Goal: Use online tool/utility: Use online tool/utility

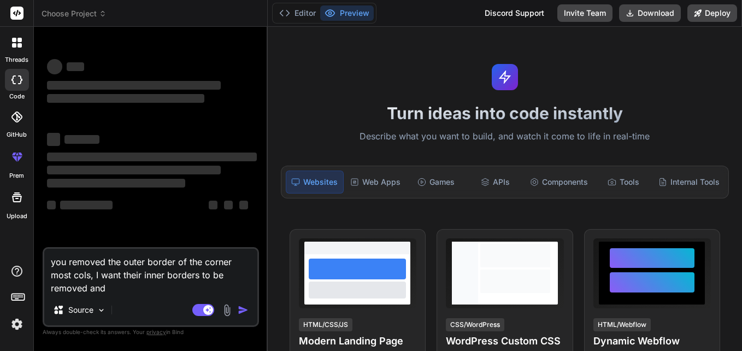
drag, startPoint x: 117, startPoint y: 295, endPoint x: 75, endPoint y: 278, distance: 44.7
click at [75, 278] on div "you removed the outer border of the corner most cols, I want their inner border…" at bounding box center [151, 287] width 216 height 80
drag, startPoint x: 113, startPoint y: 286, endPoint x: 40, endPoint y: 252, distance: 79.7
click at [40, 252] on div "Bind AI Web Search Created with Pixso. Code Generator ‌ ‌ ‌ ‌ ‌ ‌ ‌ ‌ ‌ ‌ ‌ ‌ ‌…" at bounding box center [151, 189] width 234 height 324
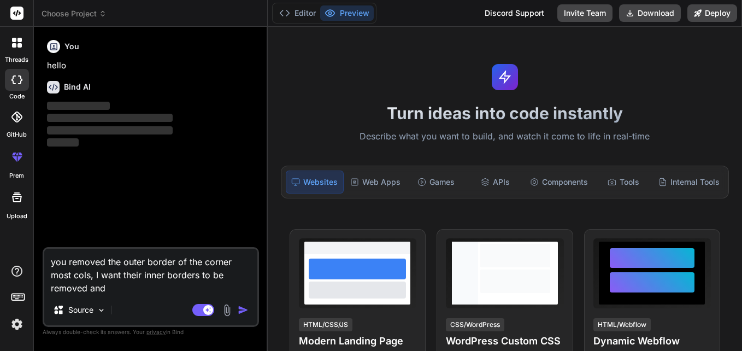
type textarea "x"
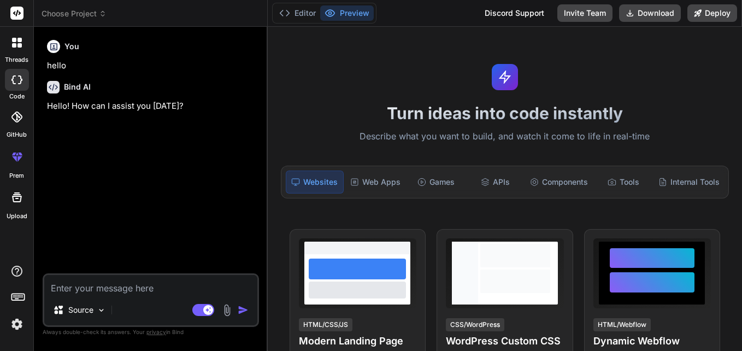
type textarea "x"
paste textarea "def executePricingFetch(String quoteId) { if (!quoteId) { println "Please provi…"
type textarea "def executePricingFetch(String quoteId) { if (!quoteId) { println "Please provi…"
type textarea "x"
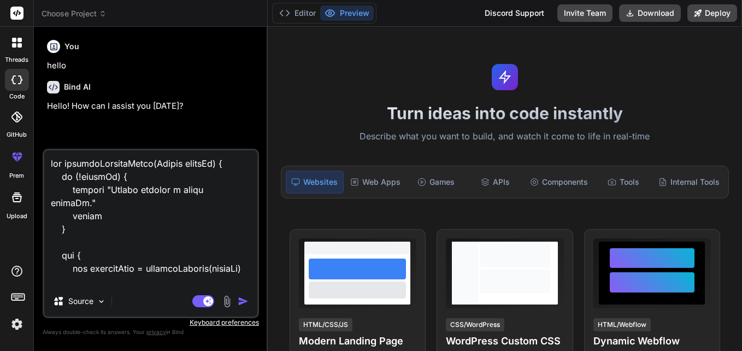
scroll to position [1483, 0]
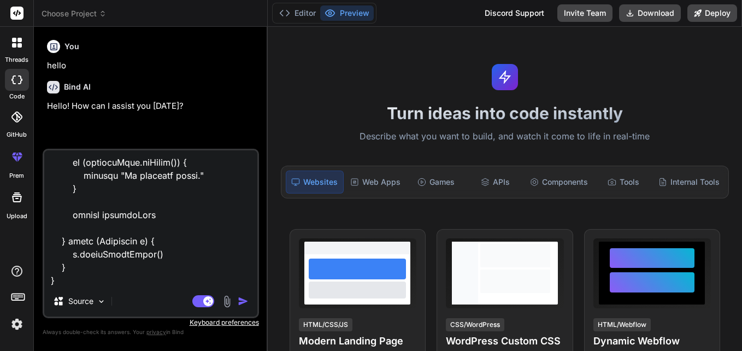
click at [84, 281] on textarea at bounding box center [150, 218] width 213 height 136
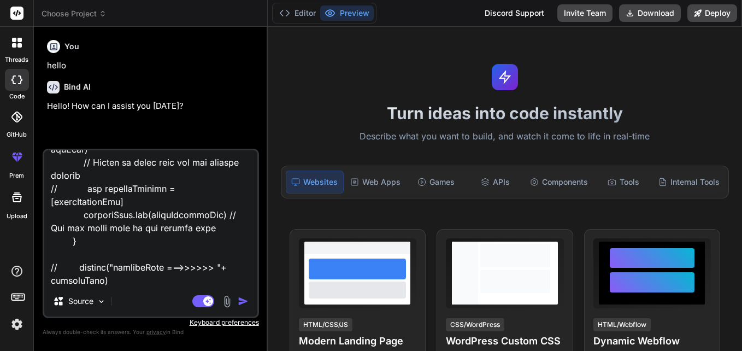
scroll to position [1334, 0]
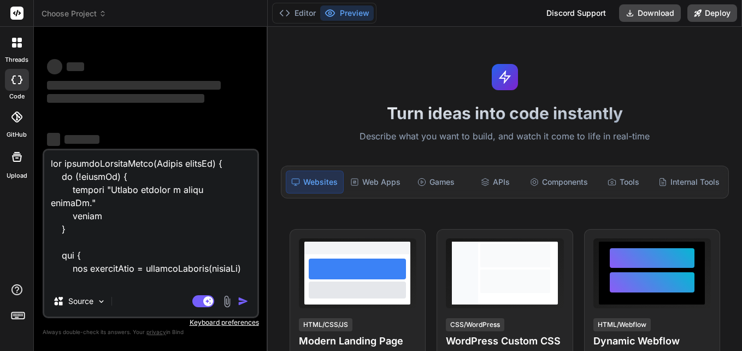
type textarea "x"
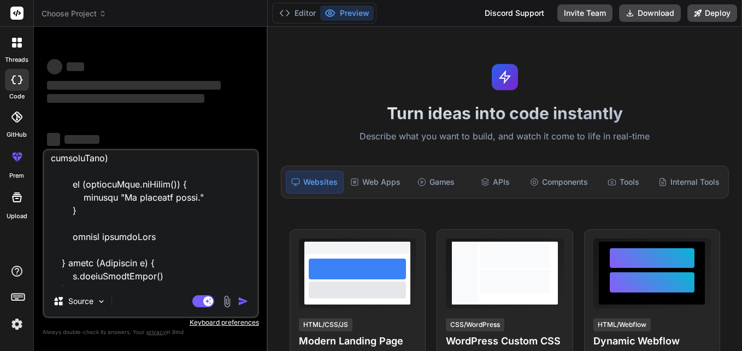
scroll to position [1484, 0]
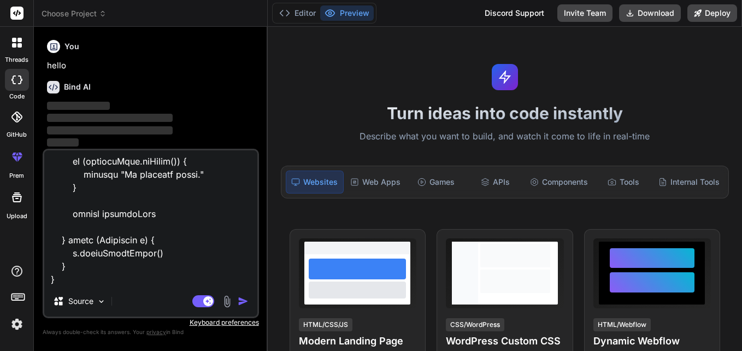
type textarea "x"
type textarea "def executePricingFetch(String quoteId) { if (!quoteId) { println "Please provi…"
type textarea "x"
type textarea "def executePricingFetch(String quoteId) { if (!quoteId) { println "Please provi…"
type textarea "x"
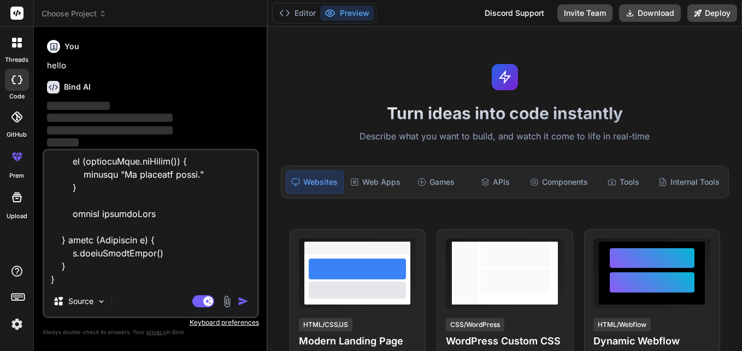
scroll to position [1510, 0]
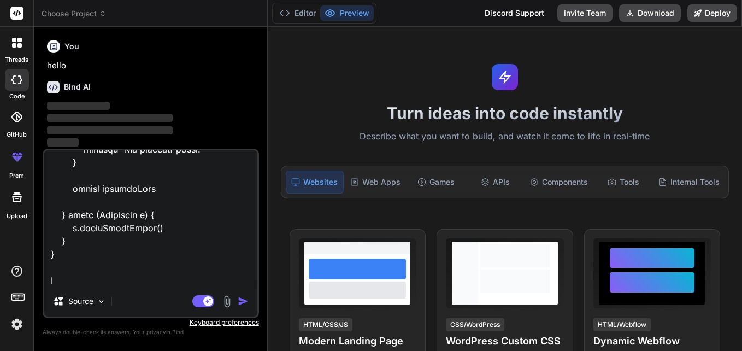
type textarea "def executePricingFetch(String quoteId) { if (!quoteId) { println "Please provi…"
type textarea "x"
type textarea "def executePricingFetch(String quoteId) { if (!quoteId) { println "Please provi…"
type textarea "x"
type textarea "def executePricingFetch(String quoteId) { if (!quoteId) { println "Please provi…"
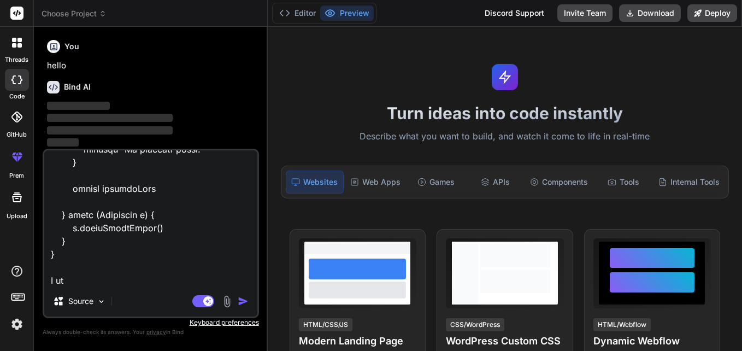
type textarea "x"
type textarea "def executePricingFetch(String quoteId) { if (!quoteId) { println "Please provi…"
type textarea "x"
type textarea "def executePricingFetch(String quoteId) { if (!quoteId) { println "Please provi…"
type textarea "x"
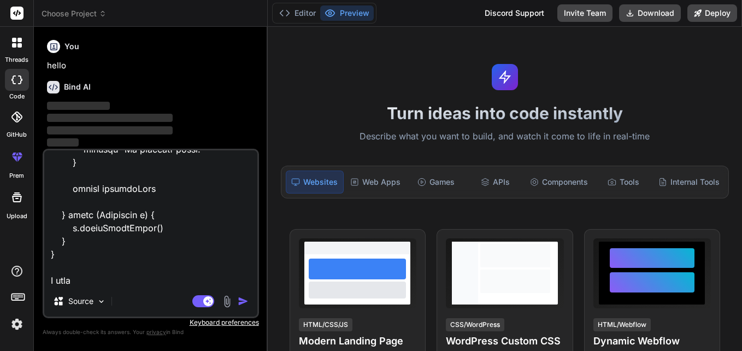
type textarea "def executePricingFetch(String quoteId) { if (!quoteId) { println "Please provi…"
type textarea "x"
type textarea "def executePricingFetch(String quoteId) { if (!quoteId) { println "Please provi…"
type textarea "x"
type textarea "def executePricingFetch(String quoteId) { if (!quoteId) { println "Please provi…"
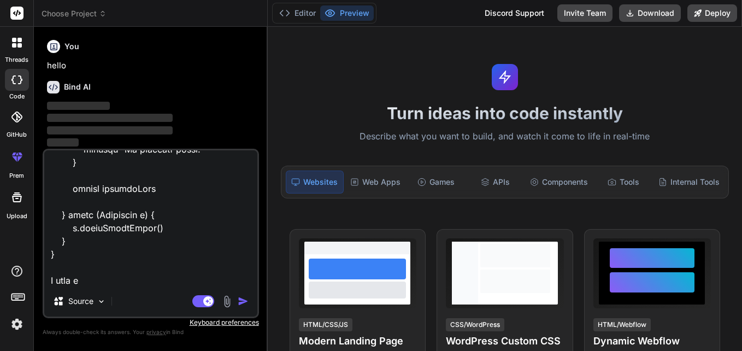
type textarea "x"
type textarea "def executePricingFetch(String quoteId) { if (!quoteId) { println "Please provi…"
type textarea "x"
type textarea "def executePricingFetch(String quoteId) { if (!quoteId) { println "Please provi…"
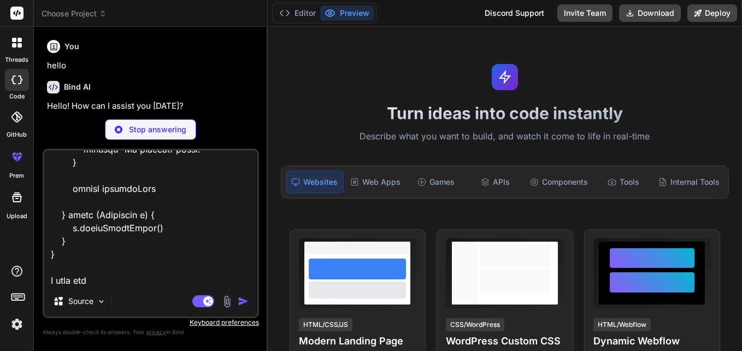
type textarea "x"
type textarea "def executePricingFetch(String quoteId) { if (!quoteId) { println "Please provi…"
type textarea "x"
type textarea "def executePricingFetch(String quoteId) { if (!quoteId) { println "Please provi…"
type textarea "x"
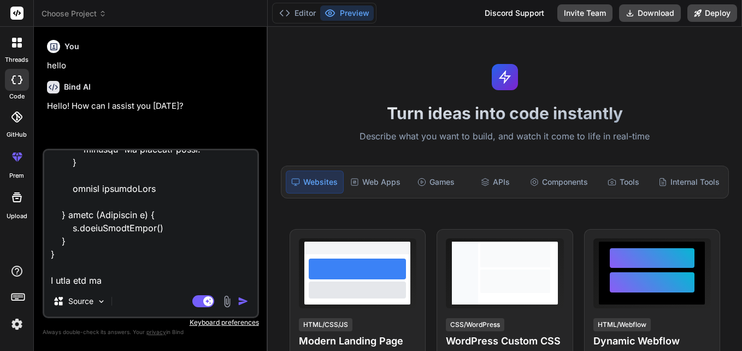
type textarea "def executePricingFetch(String quoteId) { if (!quoteId) { println "Please provi…"
type textarea "x"
type textarea "def executePricingFetch(String quoteId) { if (!quoteId) { println "Please provi…"
type textarea "x"
type textarea "def executePricingFetch(String quoteId) { if (!quoteId) { println "Please provi…"
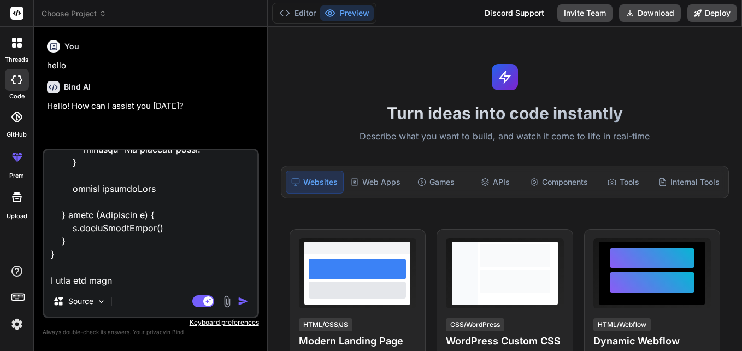
type textarea "x"
type textarea "def executePricingFetch(String quoteId) { if (!quoteId) { println "Please provi…"
type textarea "x"
type textarea "def executePricingFetch(String quoteId) { if (!quoteId) { println "Please provi…"
type textarea "x"
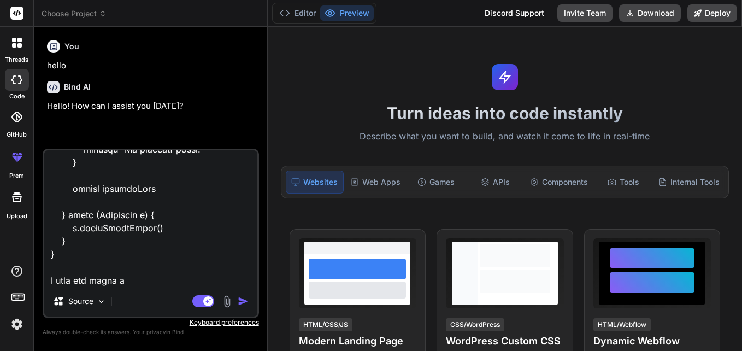
type textarea "def executePricingFetch(String quoteId) { if (!quoteId) { println "Please provi…"
type textarea "x"
type textarea "def executePricingFetch(String quoteId) { if (!quoteId) { println "Please provi…"
type textarea "x"
type textarea "def executePricingFetch(String quoteId) { if (!quoteId) { println "Please provi…"
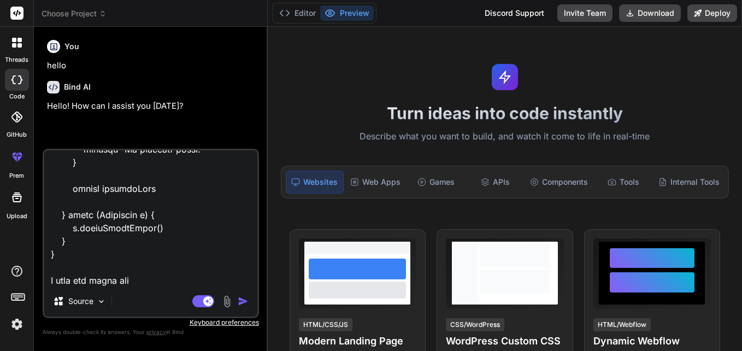
type textarea "x"
type textarea "def executePricingFetch(String quoteId) { if (!quoteId) { println "Please provi…"
type textarea "x"
type textarea "def executePricingFetch(String quoteId) { if (!quoteId) { println "Please provi…"
type textarea "x"
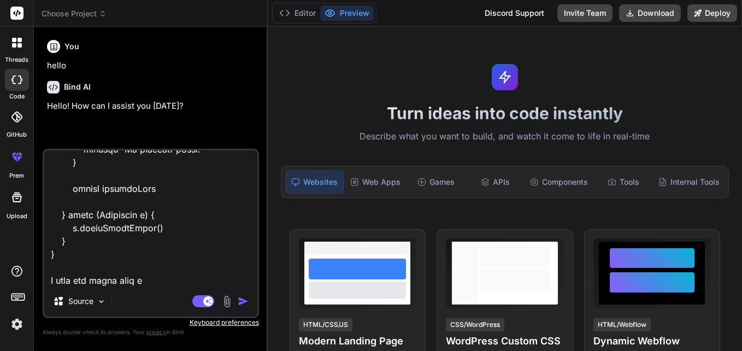
type textarea "def executePricingFetch(String quoteId) { if (!quoteId) { println "Please provi…"
type textarea "x"
type textarea "def executePricingFetch(String quoteId) { if (!quoteId) { println "Please provi…"
type textarea "x"
type textarea "def executePricingFetch(String quoteId) { if (!quoteId) { println "Please provi…"
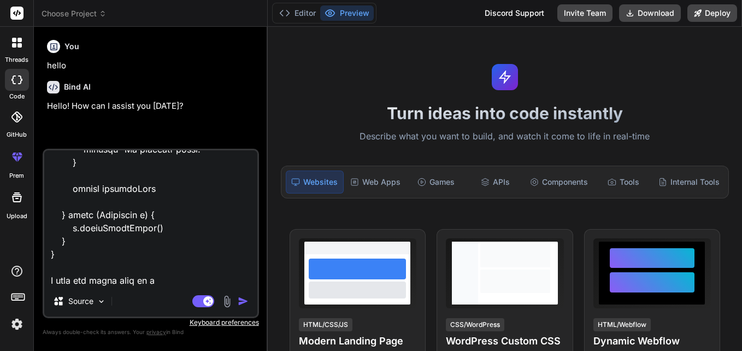
type textarea "x"
type textarea "def executePricingFetch(String quoteId) { if (!quoteId) { println "Please provi…"
type textarea "x"
type textarea "def executePricingFetch(String quoteId) { if (!quoteId) { println "Please provi…"
type textarea "x"
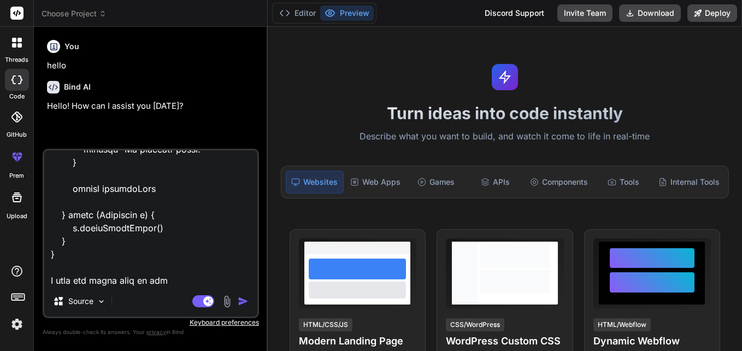
type textarea "def executePricingFetch(String quoteId) { if (!quoteId) { println "Please provi…"
type textarea "x"
type textarea "def executePricingFetch(String quoteId) { if (!quoteId) { println "Please provi…"
type textarea "x"
type textarea "def executePricingFetch(String quoteId) { if (!quoteId) { println "Please provi…"
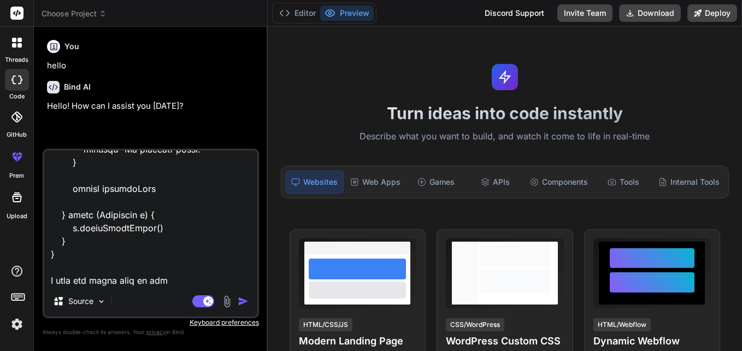
type textarea "x"
type textarea "def executePricingFetch(String quoteId) { if (!quoteId) { println "Please provi…"
type textarea "x"
type textarea "def executePricingFetch(String quoteId) { if (!quoteId) { println "Please provi…"
type textarea "x"
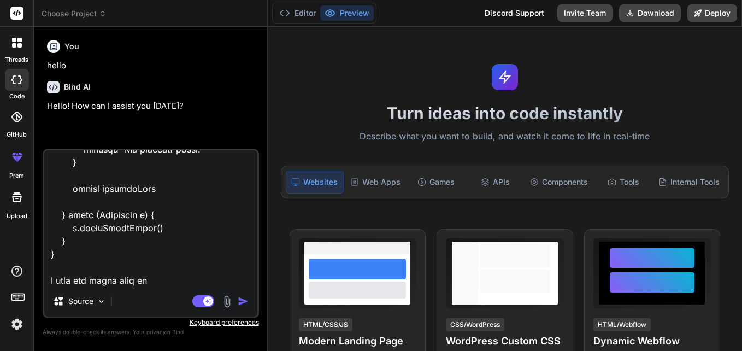
type textarea "def executePricingFetch(String quoteId) { if (!quoteId) { println "Please provi…"
type textarea "x"
type textarea "def executePricingFetch(String quoteId) { if (!quoteId) { println "Please provi…"
type textarea "x"
type textarea "def executePricingFetch(String quoteId) { if (!quoteId) { println "Please provi…"
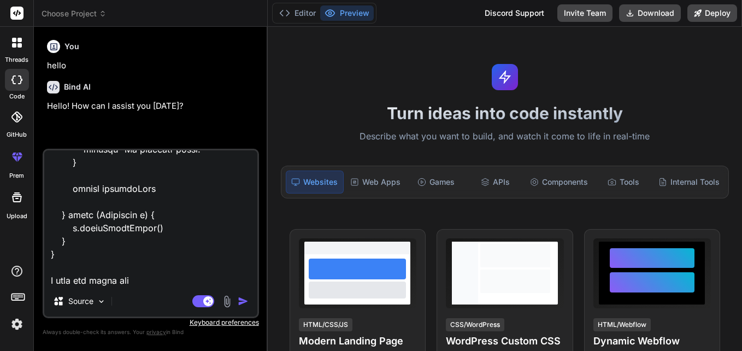
type textarea "x"
type textarea "def executePricingFetch(String quoteId) { if (!quoteId) { println "Please provi…"
type textarea "x"
type textarea "def executePricingFetch(String quoteId) { if (!quoteId) { println "Please provi…"
type textarea "x"
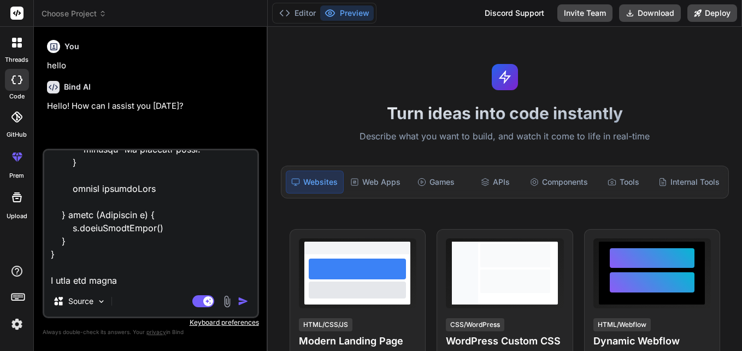
type textarea "def executePricingFetch(String quoteId) { if (!quoteId) { println "Please provi…"
type textarea "x"
type textarea "def executePricingFetch(String quoteId) { if (!quoteId) { println "Please provi…"
type textarea "x"
type textarea "def executePricingFetch(String quoteId) { if (!quoteId) { println "Please provi…"
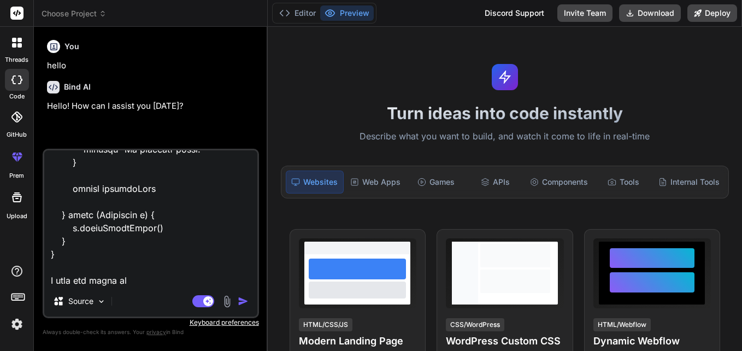
type textarea "x"
type textarea "def executePricingFetch(String quoteId) { if (!quoteId) { println "Please provi…"
type textarea "x"
type textarea "def executePricingFetch(String quoteId) { if (!quoteId) { println "Please provi…"
type textarea "x"
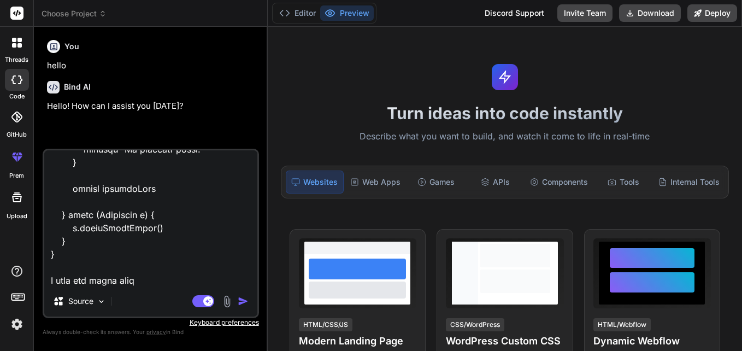
type textarea "def executePricingFetch(String quoteId) { if (!quoteId) { println "Please provi…"
type textarea "x"
type textarea "def executePricingFetch(String quoteId) { if (!quoteId) { println "Please provi…"
type textarea "x"
type textarea "def executePricingFetch(String quoteId) { if (!quoteId) { println "Please provi…"
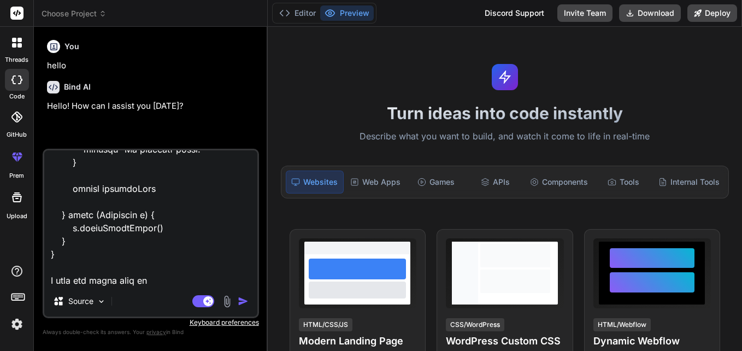
type textarea "x"
type textarea "def executePricingFetch(String quoteId) { if (!quoteId) { println "Please provi…"
type textarea "x"
type textarea "def executePricingFetch(String quoteId) { if (!quoteId) { println "Please provi…"
type textarea "x"
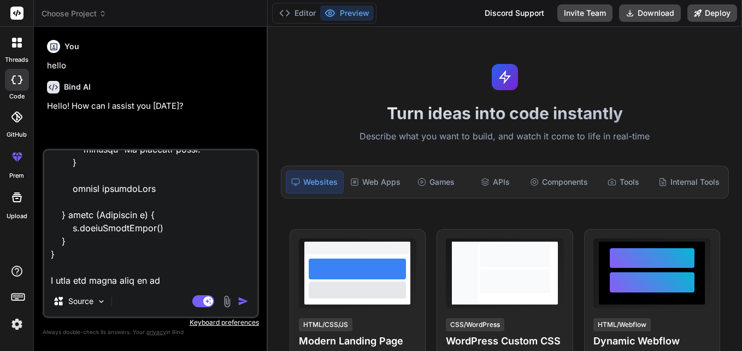
type textarea "def executePricingFetch(String quoteId) { if (!quoteId) { println "Please provi…"
type textarea "x"
type textarea "def executePricingFetch(String quoteId) { if (!quoteId) { println "Please provi…"
type textarea "x"
type textarea "def executePricingFetch(String quoteId) { if (!quoteId) { println "Please provi…"
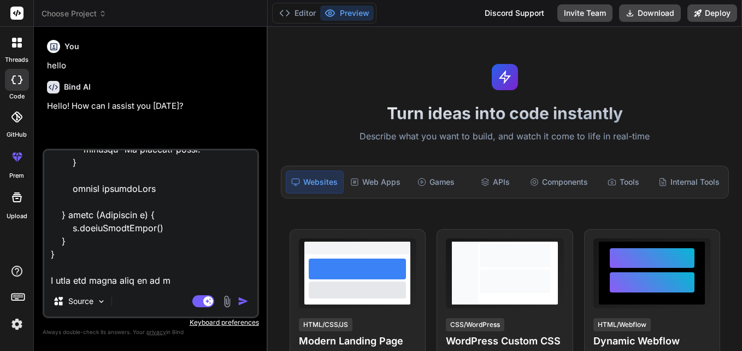
type textarea "x"
type textarea "def executePricingFetch(String quoteId) { if (!quoteId) { println "Please provi…"
type textarea "x"
type textarea "def executePricingFetch(String quoteId) { if (!quoteId) { println "Please provi…"
type textarea "x"
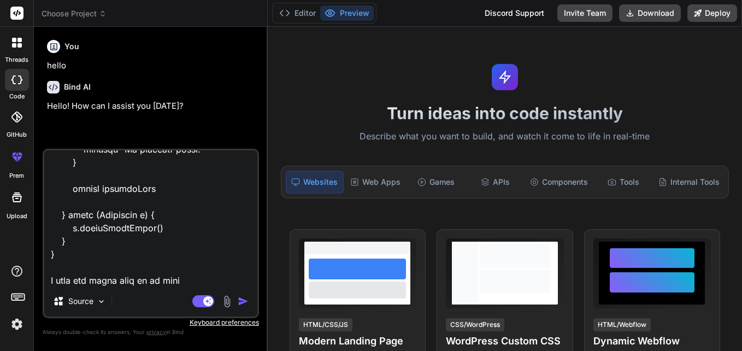
type textarea "def executePricingFetch(String quoteId) { if (!quoteId) { println "Please provi…"
type textarea "x"
type textarea "def executePricingFetch(String quoteId) { if (!quoteId) { println "Please provi…"
type textarea "x"
type textarea "def executePricingFetch(String quoteId) { if (!quoteId) { println "Please provi…"
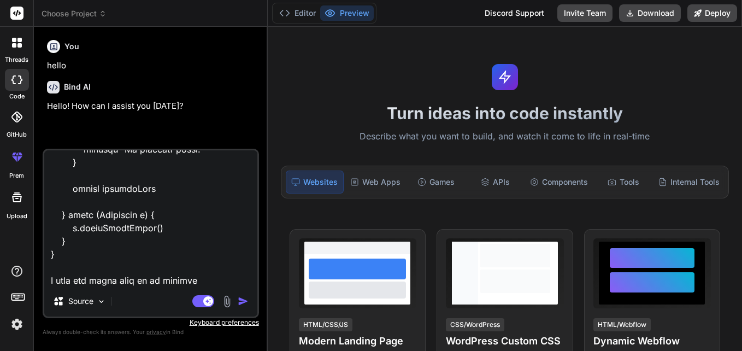
type textarea "x"
type textarea "def executePricingFetch(String quoteId) { if (!quoteId) { println "Please provi…"
type textarea "x"
type textarea "def executePricingFetch(String quoteId) { if (!quoteId) { println "Please provi…"
type textarea "x"
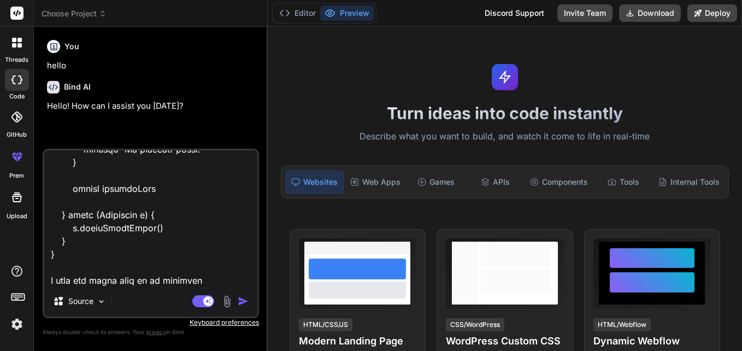
type textarea "def executePricingFetch(String quoteId) { if (!quoteId) { println "Please provi…"
type textarea "x"
type textarea "def executePricingFetch(String quoteId) { if (!quoteId) { println "Please provi…"
type textarea "x"
type textarea "def executePricingFetch(String quoteId) { if (!quoteId) { println "Please provi…"
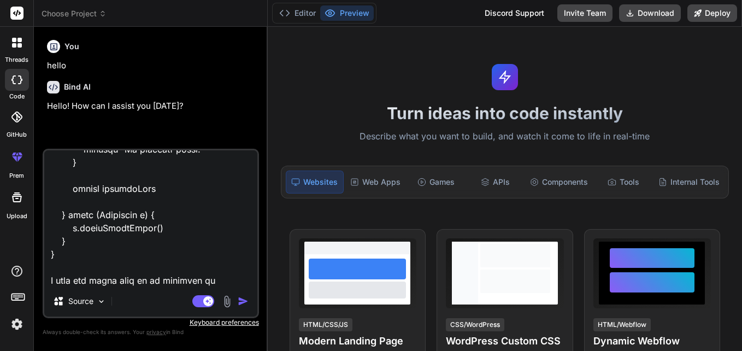
type textarea "x"
type textarea "def executePricingFetch(String quoteId) { if (!quoteId) { println "Please provi…"
type textarea "x"
type textarea "def executePricingFetch(String quoteId) { if (!quoteId) { println "Please provi…"
type textarea "x"
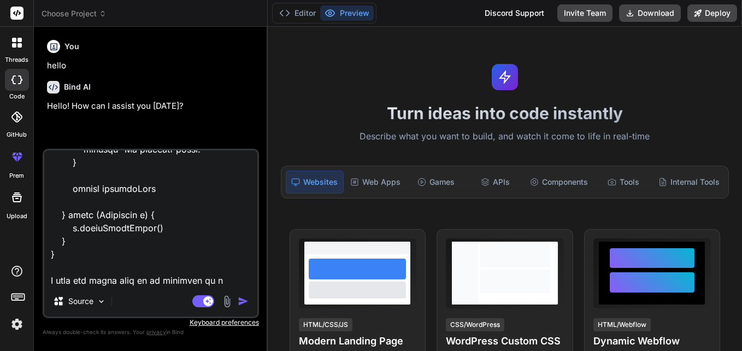
type textarea "def executePricingFetch(String quoteId) { if (!quoteId) { println "Please provi…"
type textarea "x"
type textarea "def executePricingFetch(String quoteId) { if (!quoteId) { println "Please provi…"
type textarea "x"
type textarea "def executePricingFetch(String quoteId) { if (!quoteId) { println "Please provi…"
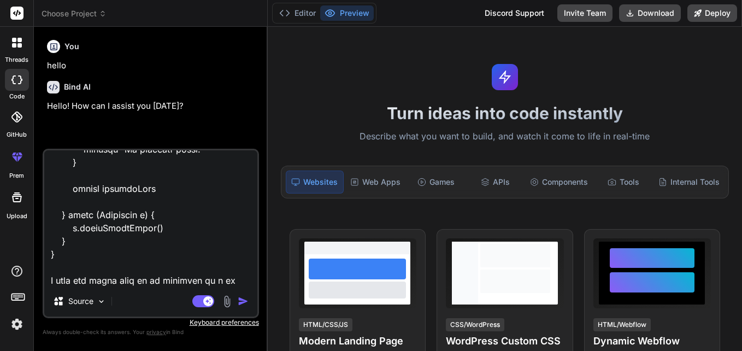
type textarea "x"
type textarea "def executePricingFetch(String quoteId) { if (!quoteId) { println "Please provi…"
type textarea "x"
type textarea "def executePricingFetch(String quoteId) { if (!quoteId) { println "Please provi…"
type textarea "x"
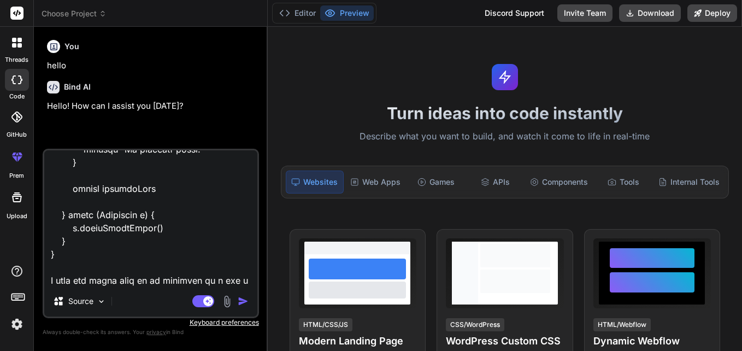
scroll to position [1523, 0]
type textarea "def executePricingFetch(String quoteId) { if (!quoteId) { println "Please provi…"
type textarea "x"
type textarea "def executePricingFetch(String quoteId) { if (!quoteId) { println "Please provi…"
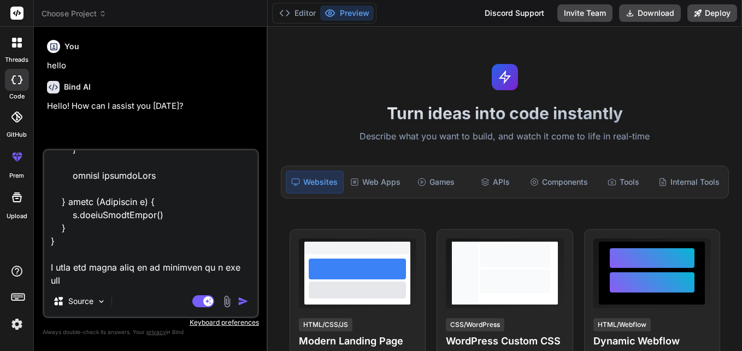
type textarea "x"
type textarea "def executePricingFetch(String quoteId) { if (!quoteId) { println "Please provi…"
type textarea "x"
type textarea "def executePricingFetch(String quoteId) { if (!quoteId) { println "Please provi…"
type textarea "x"
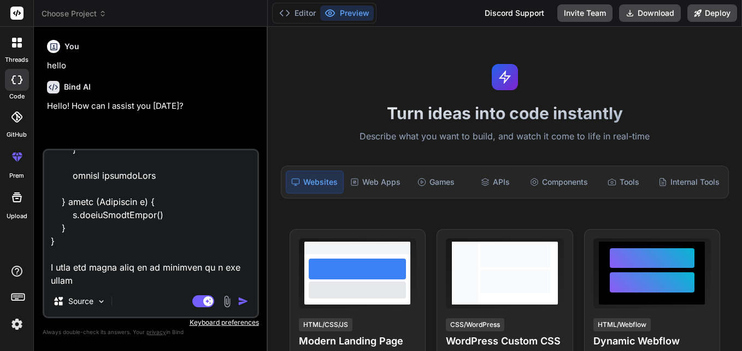
type textarea "def executePricingFetch(String quoteId) { if (!quoteId) { println "Please provi…"
type textarea "x"
type textarea "def executePricingFetch(String quoteId) { if (!quoteId) { println "Please provi…"
type textarea "x"
type textarea "def executePricingFetch(String quoteId) { if (!quoteId) { println "Please provi…"
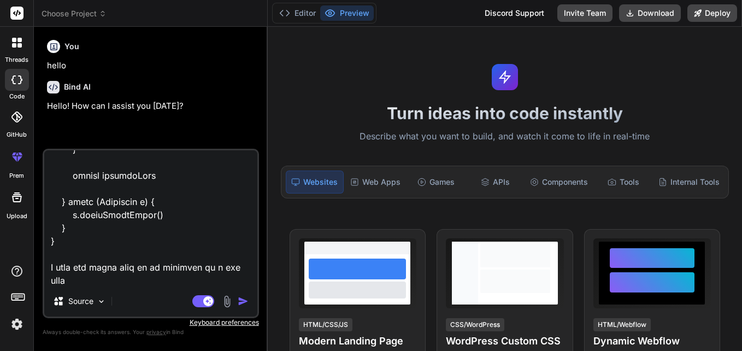
type textarea "x"
type textarea "def executePricingFetch(String quoteId) { if (!quoteId) { println "Please provi…"
type textarea "x"
type textarea "def executePricingFetch(String quoteId) { if (!quoteId) { println "Please provi…"
type textarea "x"
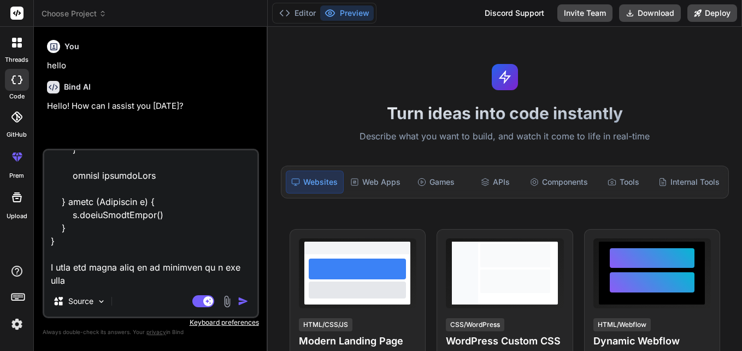
type textarea "def executePricingFetch(String quoteId) { if (!quoteId) { println "Please provi…"
type textarea "x"
type textarea "def executePricingFetch(String quoteId) { if (!quoteId) { println "Please provi…"
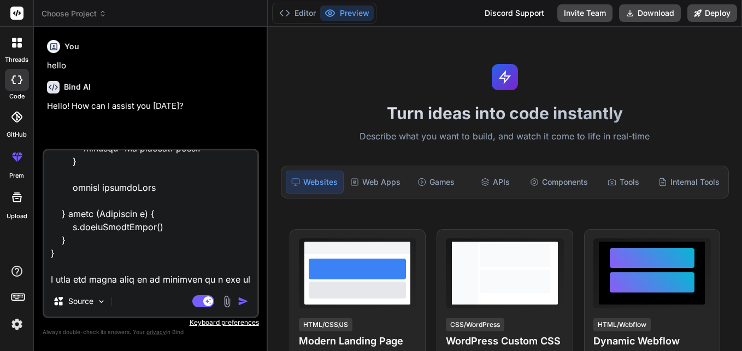
type textarea "x"
type textarea "def executePricingFetch(String quoteId) { if (!quoteId) { println "Please provi…"
type textarea "x"
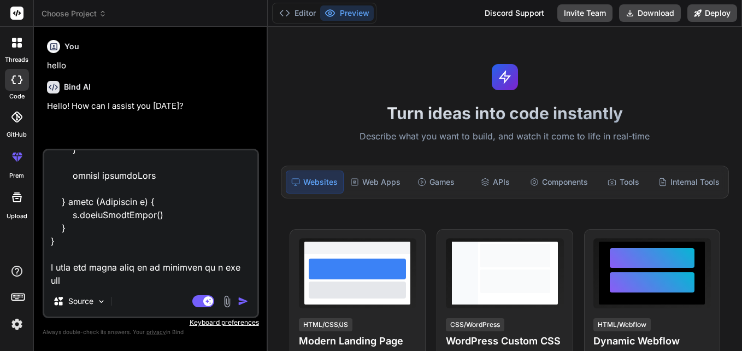
type textarea "def executePricingFetch(String quoteId) { if (!quoteId) { println "Please provi…"
type textarea "x"
type textarea "def executePricingFetch(String quoteId) { if (!quoteId) { println "Please provi…"
type textarea "x"
type textarea "def executePricingFetch(String quoteId) { if (!quoteId) { println "Please provi…"
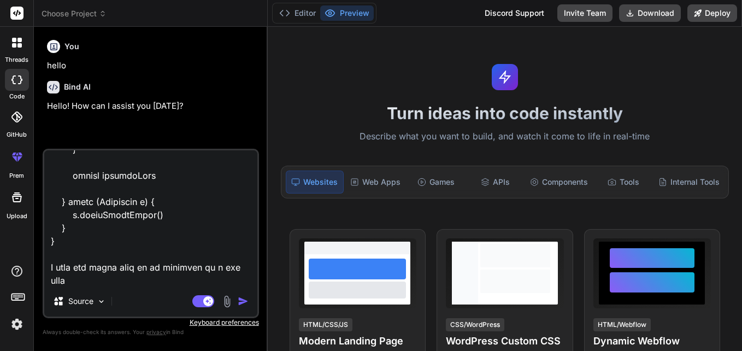
type textarea "x"
type textarea "def executePricingFetch(String quoteId) { if (!quoteId) { println "Please provi…"
type textarea "x"
type textarea "def executePricingFetch(String quoteId) { if (!quoteId) { println "Please provi…"
type textarea "x"
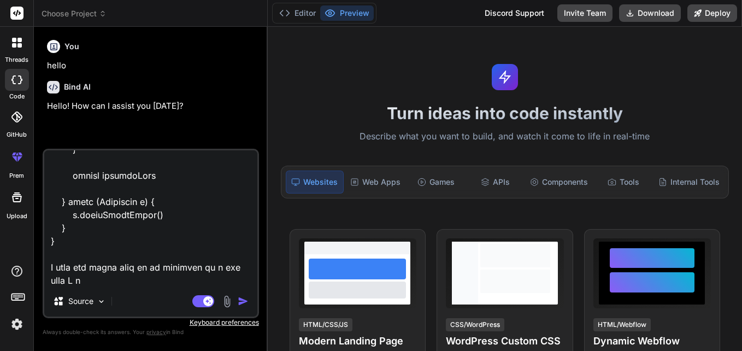
type textarea "def executePricingFetch(String quoteId) { if (!quoteId) { println "Please provi…"
type textarea "x"
type textarea "def executePricingFetch(String quoteId) { if (!quoteId) { println "Please provi…"
type textarea "x"
type textarea "def executePricingFetch(String quoteId) { if (!quoteId) { println "Please provi…"
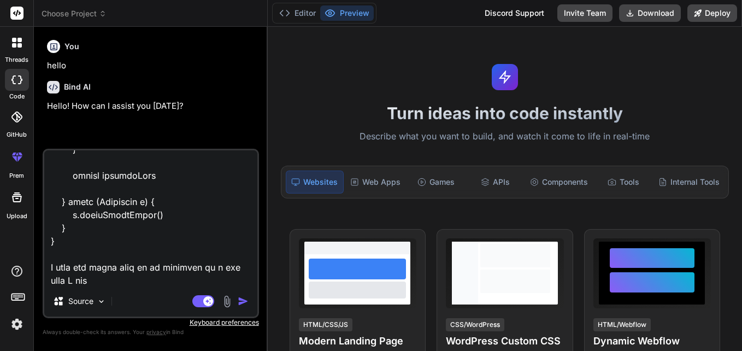
type textarea "x"
type textarea "def executePricingFetch(String quoteId) { if (!quoteId) { println "Please provi…"
type textarea "x"
type textarea "def executePricingFetch(String quoteId) { if (!quoteId) { println "Please provi…"
type textarea "x"
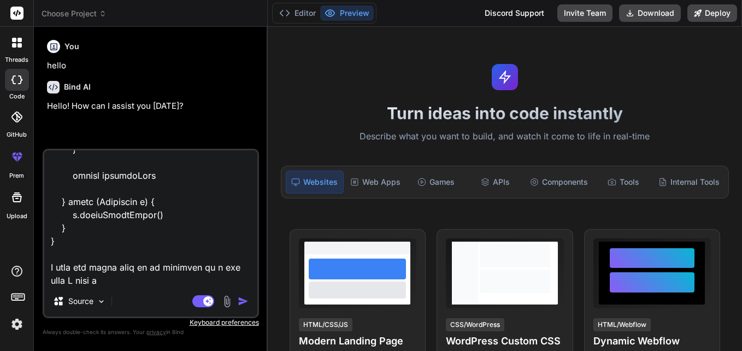
type textarea "def executePricingFetch(String quoteId) { if (!quoteId) { println "Please provi…"
type textarea "x"
type textarea "def executePricingFetch(String quoteId) { if (!quoteId) { println "Please provi…"
type textarea "x"
type textarea "def executePricingFetch(String quoteId) { if (!quoteId) { println "Please provi…"
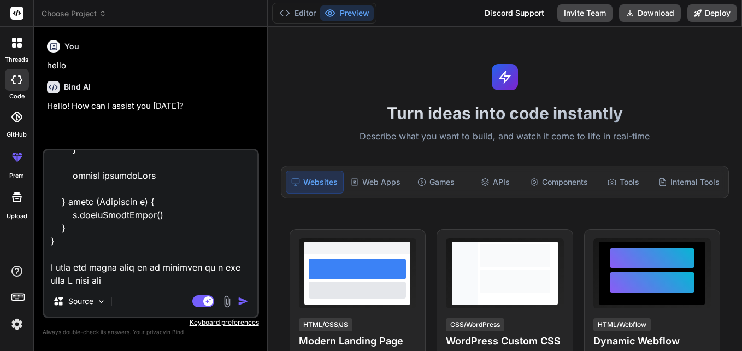
type textarea "x"
type textarea "def executePricingFetch(String quoteId) { if (!quoteId) { println "Please provi…"
type textarea "x"
type textarea "def executePricingFetch(String quoteId) { if (!quoteId) { println "Please provi…"
type textarea "x"
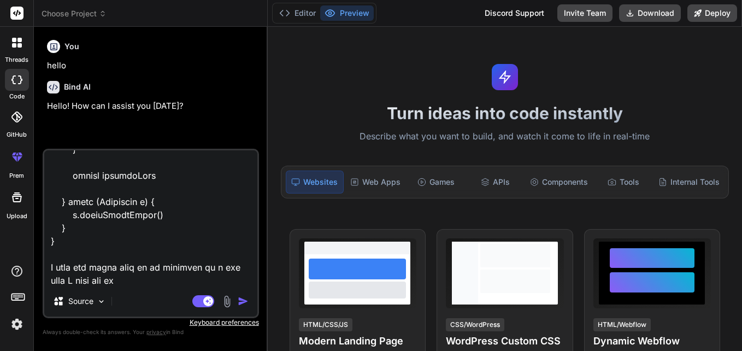
type textarea "def executePricingFetch(String quoteId) { if (!quoteId) { println "Please provi…"
type textarea "x"
type textarea "def executePricingFetch(String quoteId) { if (!quoteId) { println "Please provi…"
type textarea "x"
type textarea "def executePricingFetch(String quoteId) { if (!quoteId) { println "Please provi…"
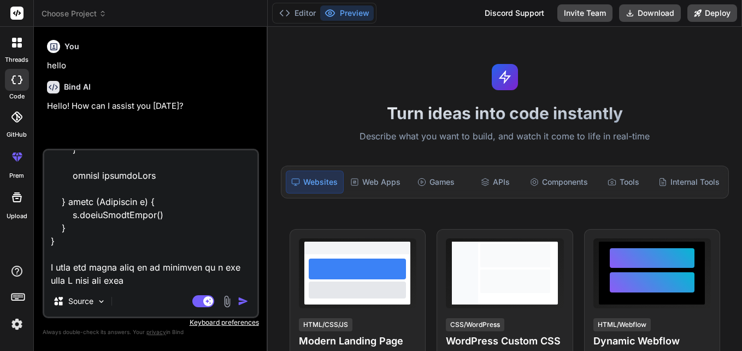
type textarea "x"
type textarea "def executePricingFetch(String quoteId) { if (!quoteId) { println "Please provi…"
click at [193, 277] on textarea at bounding box center [150, 218] width 213 height 136
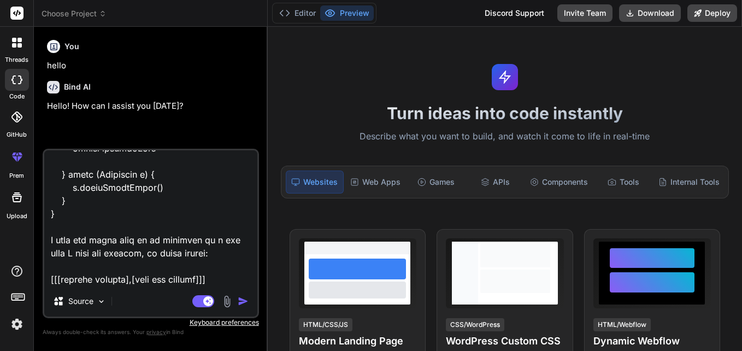
scroll to position [1563, 0]
drag, startPoint x: 124, startPoint y: 283, endPoint x: 58, endPoint y: 268, distance: 67.8
click at [58, 268] on textarea at bounding box center [150, 218] width 213 height 136
click at [119, 265] on textarea at bounding box center [150, 218] width 213 height 136
click at [204, 267] on textarea at bounding box center [150, 218] width 213 height 136
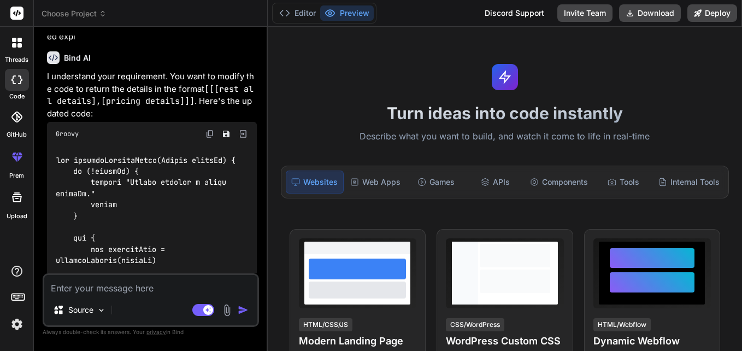
scroll to position [718, 0]
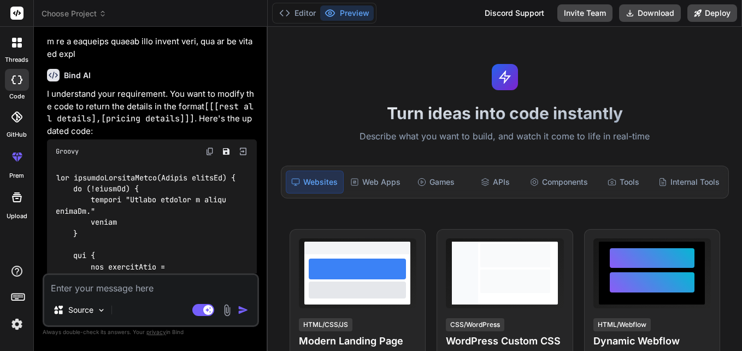
click at [211, 147] on img at bounding box center [210, 151] width 9 height 9
click at [150, 291] on textarea at bounding box center [150, 285] width 213 height 20
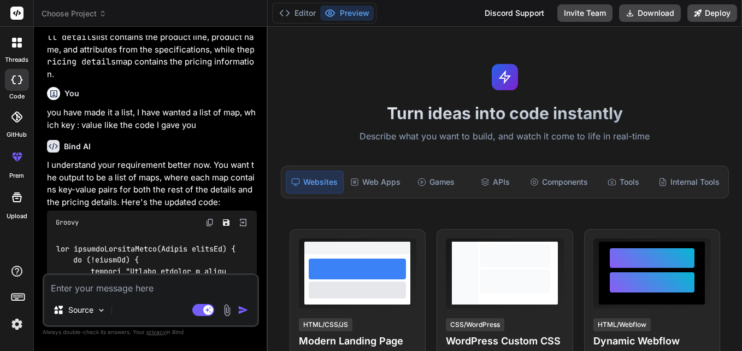
scroll to position [2300, 0]
click at [207, 219] on img at bounding box center [210, 223] width 9 height 9
click at [106, 283] on textarea at bounding box center [150, 285] width 213 height 20
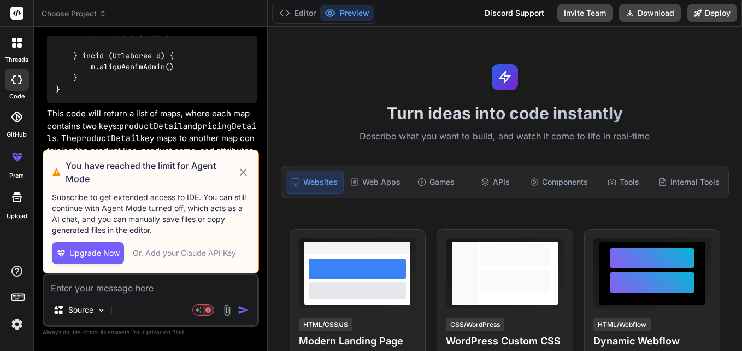
scroll to position [5706, 0]
click at [243, 175] on icon at bounding box center [243, 172] width 13 height 13
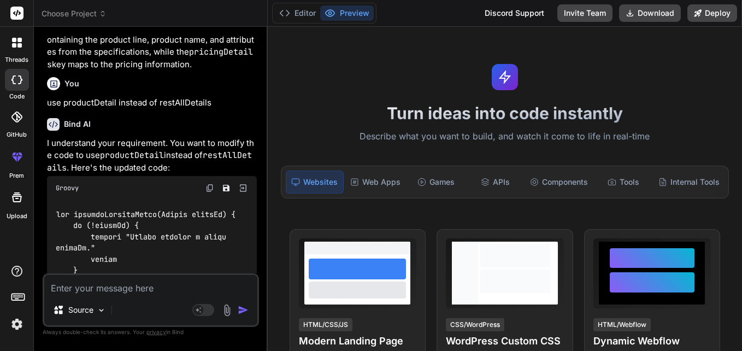
scroll to position [4069, 0]
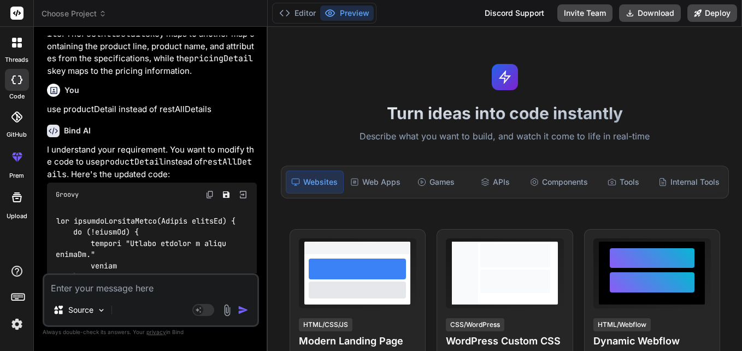
click at [209, 190] on img at bounding box center [210, 194] width 9 height 9
click at [121, 289] on textarea at bounding box center [150, 285] width 213 height 20
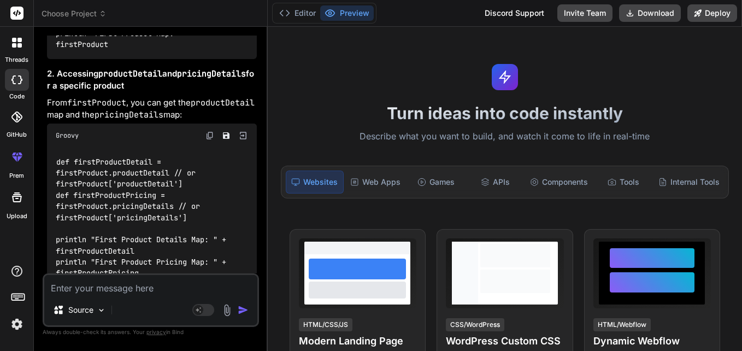
scroll to position [6237, 0]
click at [77, 282] on textarea at bounding box center [150, 285] width 213 height 20
paste textarea "product.productDetail["productLine"]"
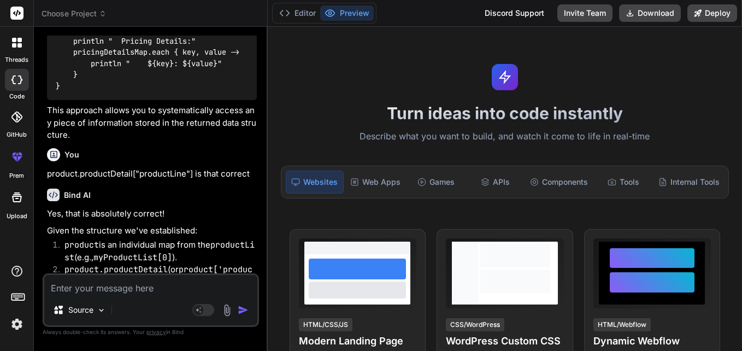
scroll to position [7458, 0]
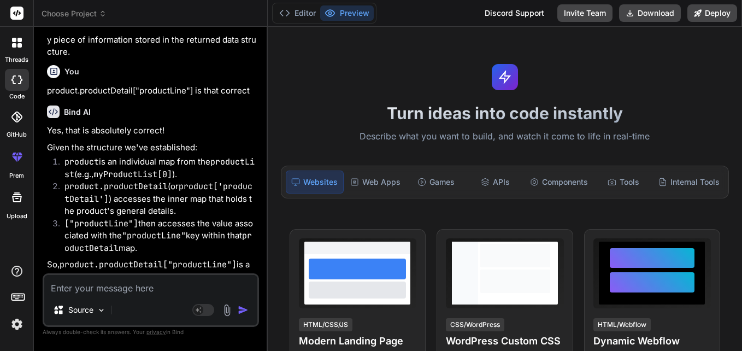
click at [121, 291] on textarea at bounding box center [150, 285] width 213 height 20
paste textarea "def keys1 = [ "Product" : product.productDetail["productLine"], "Contract Perio…"
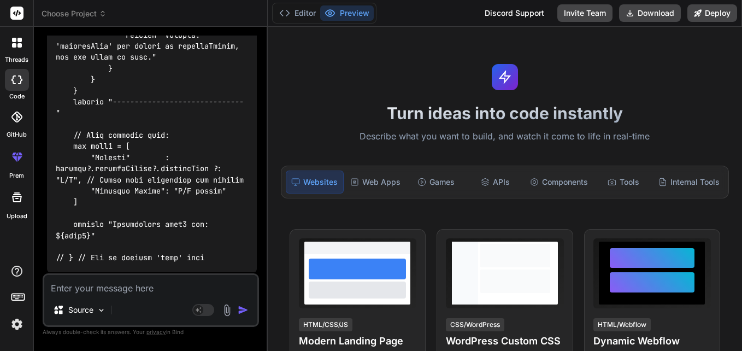
scroll to position [8343, 0]
drag, startPoint x: 214, startPoint y: 143, endPoint x: 56, endPoint y: 140, distance: 157.4
copy code "product?.productDetail?.productLine"
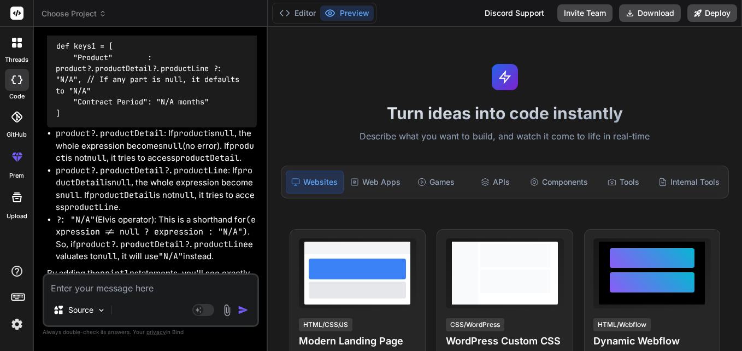
scroll to position [8932, 0]
